Goal: Task Accomplishment & Management: Use online tool/utility

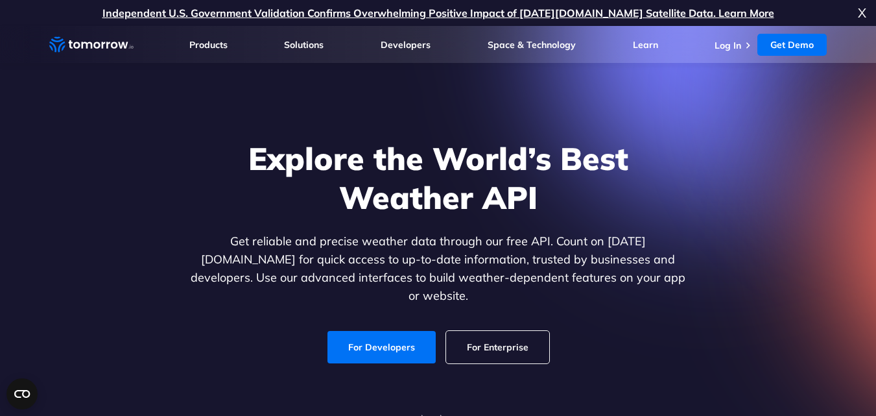
click at [863, 12] on span "X" at bounding box center [862, 13] width 8 height 26
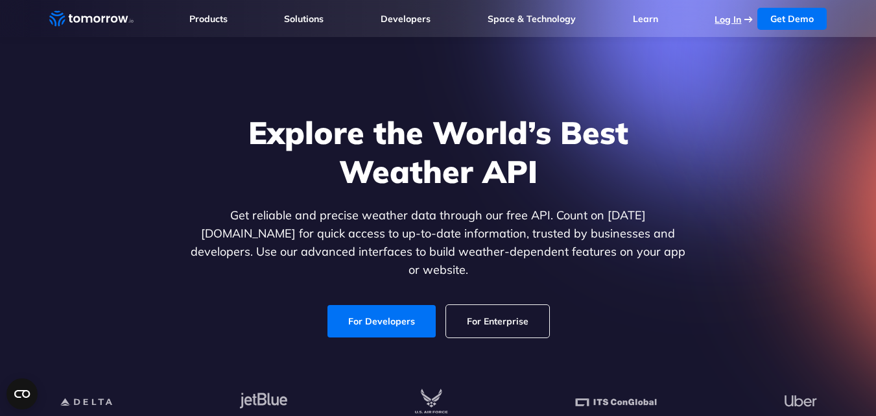
click at [739, 18] on link "Log In" at bounding box center [727, 20] width 27 height 12
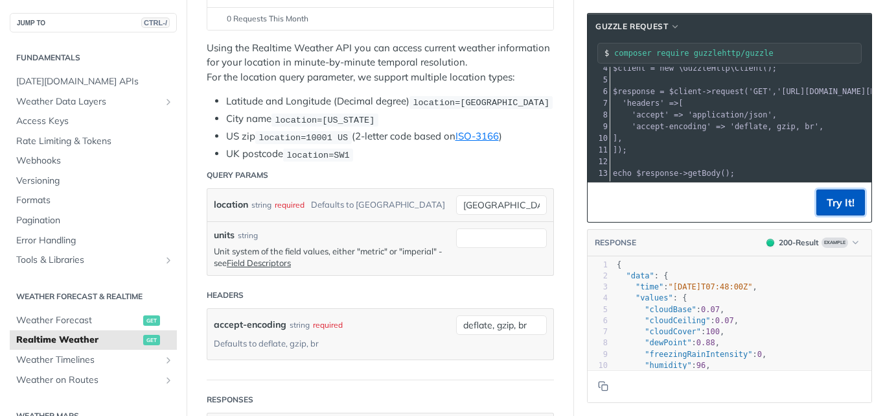
click at [823, 198] on button "Try It!" at bounding box center [841, 202] width 49 height 26
